Goal: Transaction & Acquisition: Book appointment/travel/reservation

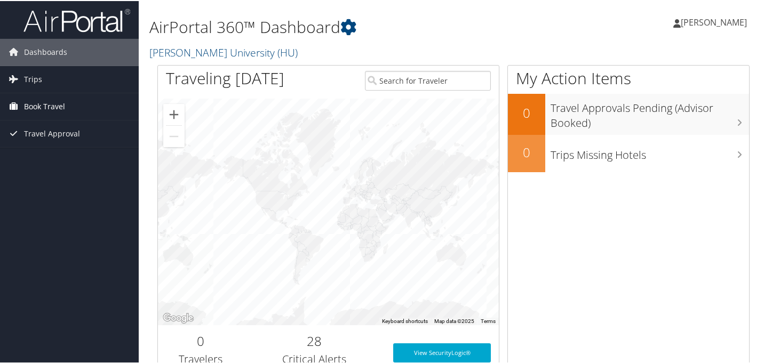
click at [46, 102] on span "Book Travel" at bounding box center [44, 105] width 41 height 27
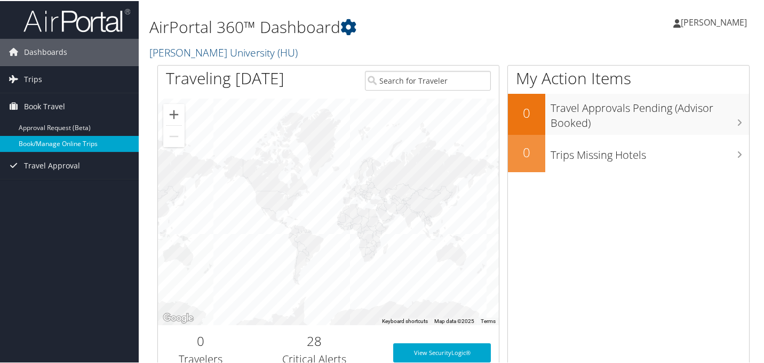
click at [62, 142] on link "Book/Manage Online Trips" at bounding box center [69, 143] width 139 height 16
